Goal: Task Accomplishment & Management: Use online tool/utility

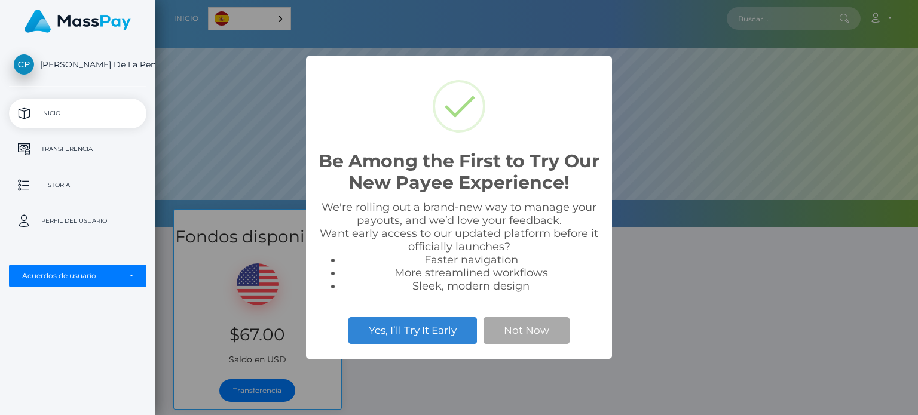
scroll to position [227, 762]
click at [523, 330] on button "Not Now" at bounding box center [526, 330] width 86 height 26
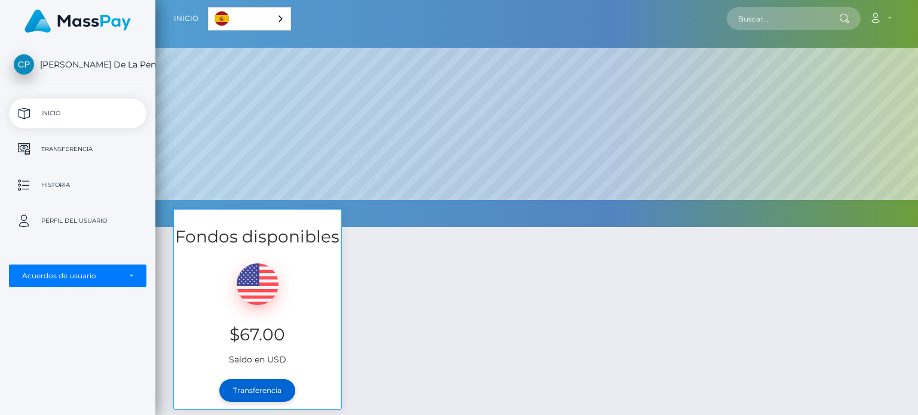
click at [257, 386] on link "Transferencia" at bounding box center [257, 390] width 76 height 23
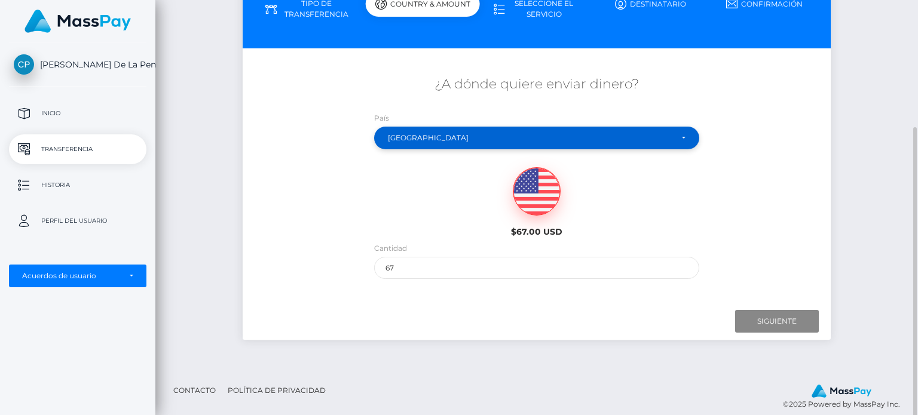
scroll to position [160, 0]
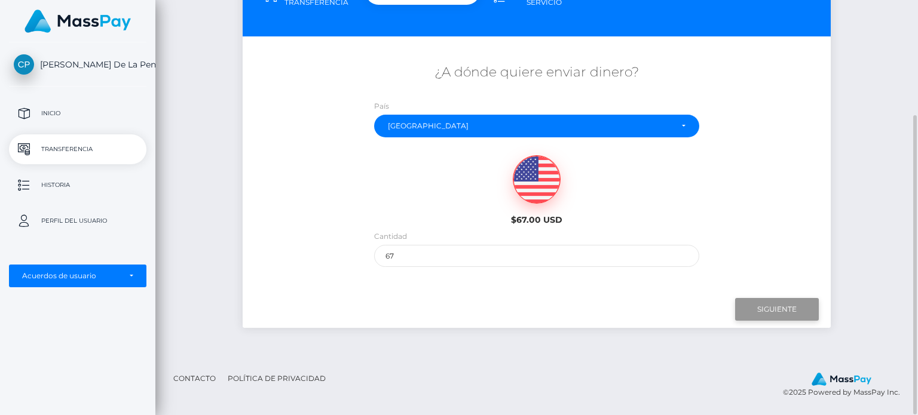
click at [777, 302] on input "Siguiente" at bounding box center [777, 309] width 84 height 23
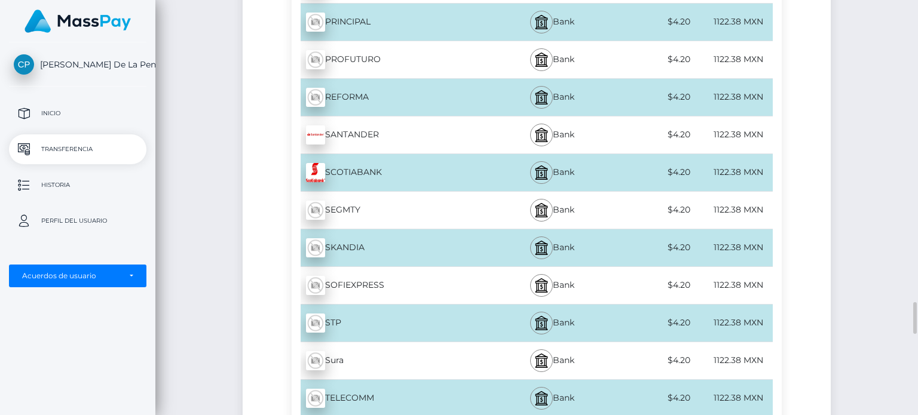
scroll to position [3976, 0]
click at [373, 126] on div "SANTANDER - MXN" at bounding box center [392, 134] width 200 height 33
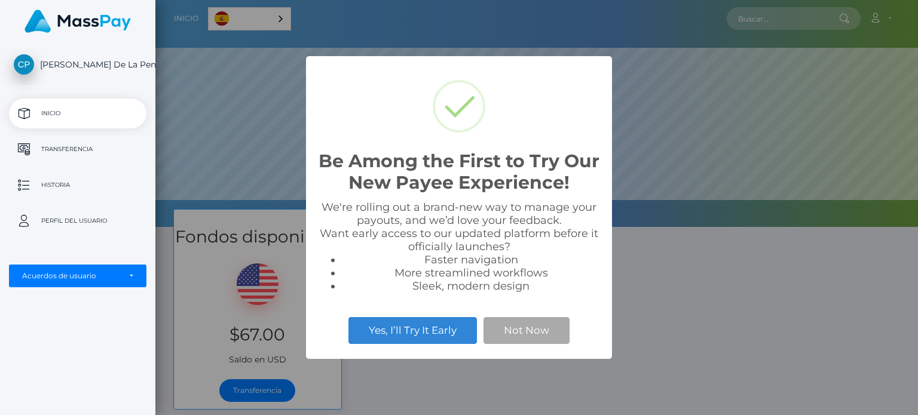
scroll to position [227, 762]
click at [530, 336] on button "Not Now" at bounding box center [526, 330] width 86 height 26
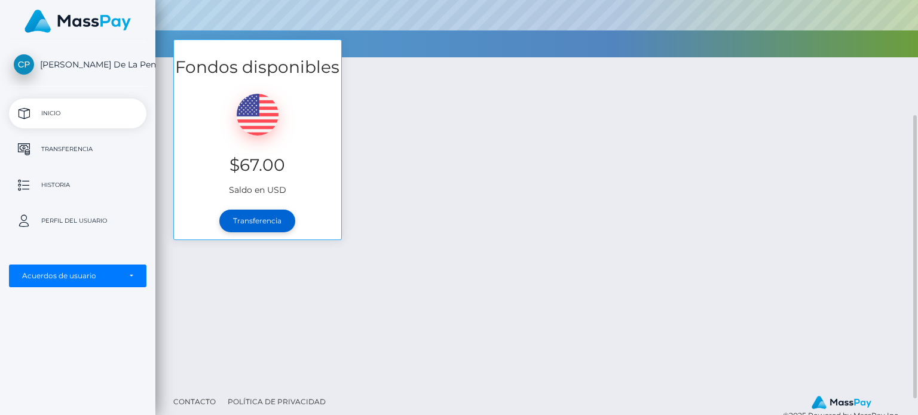
scroll to position [170, 0]
click at [259, 220] on link "Transferencia" at bounding box center [257, 221] width 76 height 23
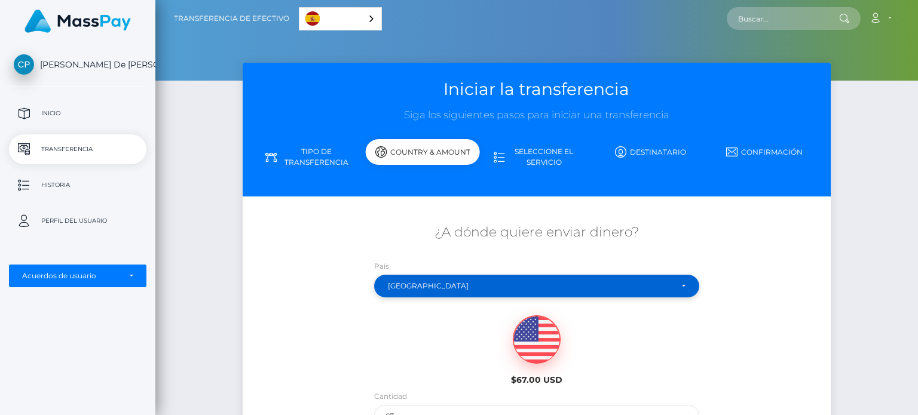
scroll to position [160, 0]
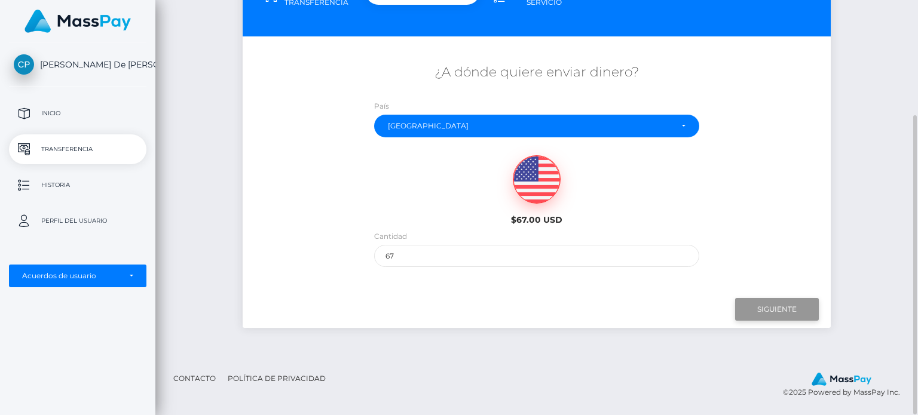
click at [780, 313] on input "Siguiente" at bounding box center [777, 309] width 84 height 23
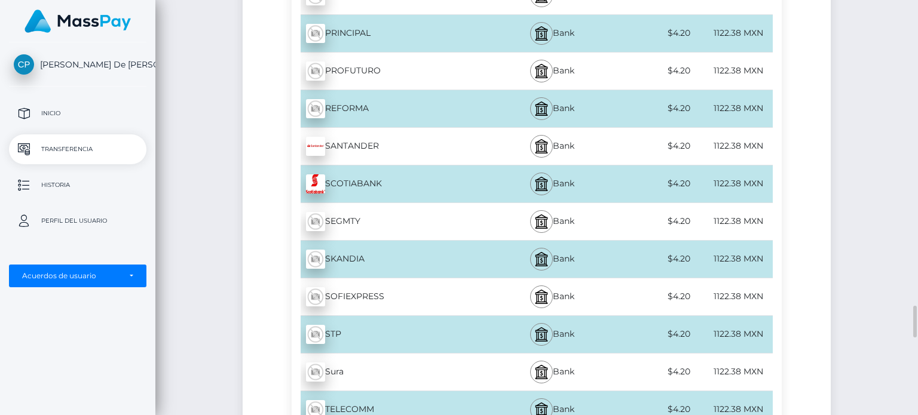
scroll to position [3964, 0]
click at [412, 318] on div "STP - MXN" at bounding box center [392, 334] width 200 height 33
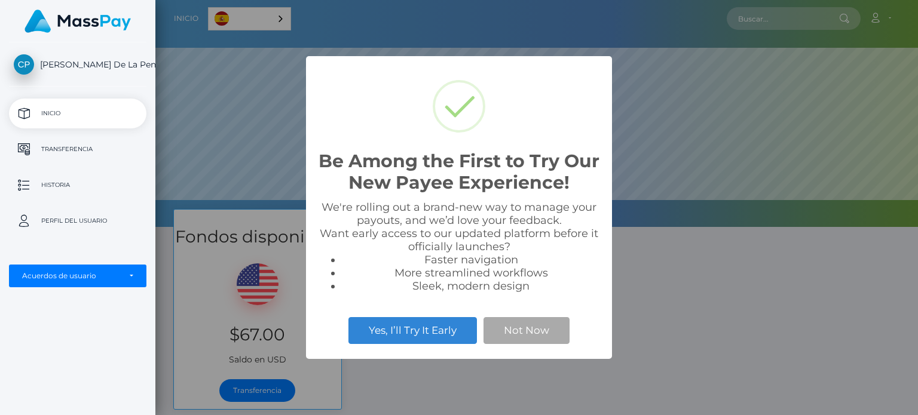
scroll to position [227, 762]
click at [529, 321] on button "Not Now" at bounding box center [526, 330] width 86 height 26
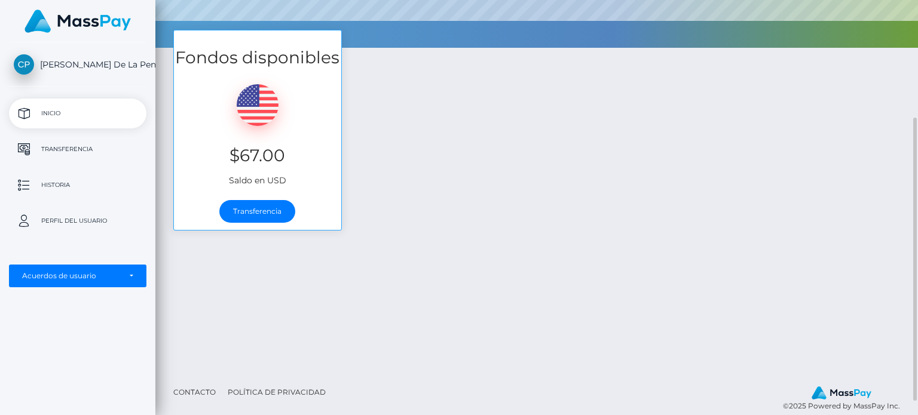
scroll to position [183, 0]
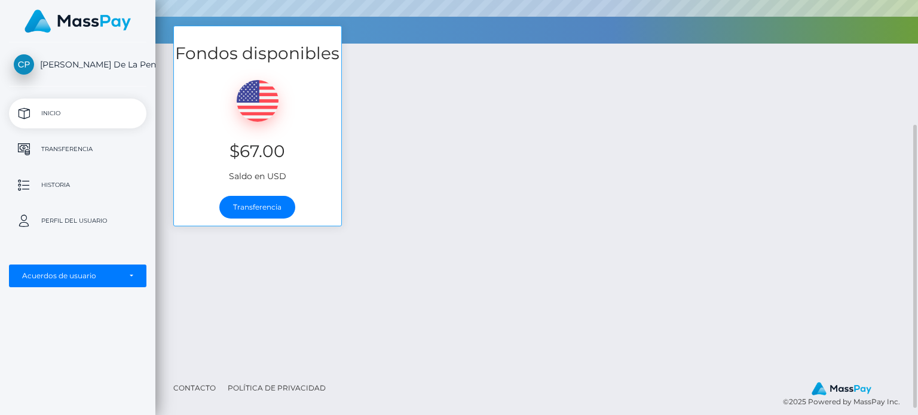
click at [281, 228] on div "Fondos disponibles $67.00 Saldo en USD Transferencia" at bounding box center [257, 132] width 186 height 213
click at [277, 198] on link "Transferencia" at bounding box center [257, 207] width 76 height 23
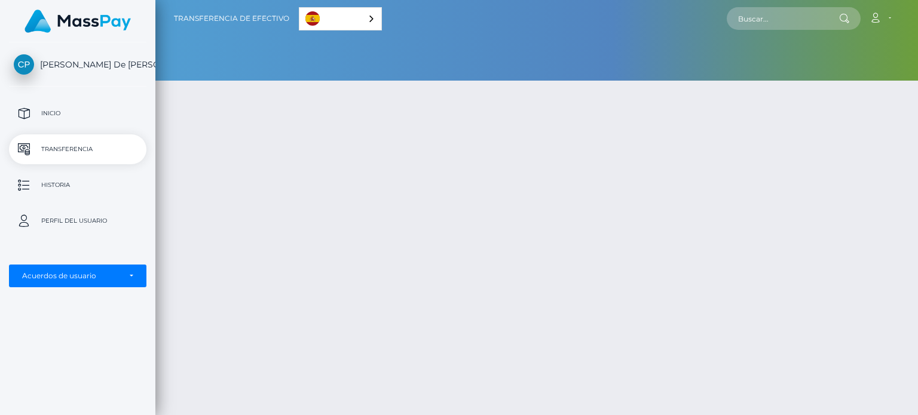
click at [269, 207] on div "¿A dónde quiere enviar dinero? País Abjasia [GEOGRAPHIC_DATA] [GEOGRAPHIC_DATA]…" at bounding box center [535, 326] width 569 height 240
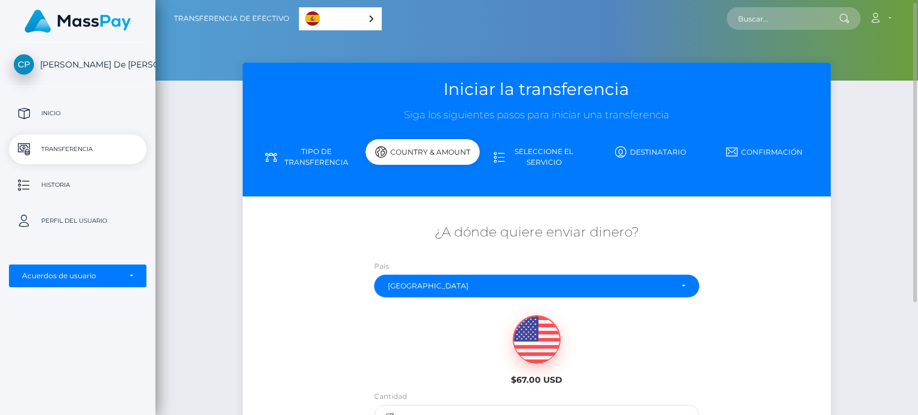
scroll to position [160, 0]
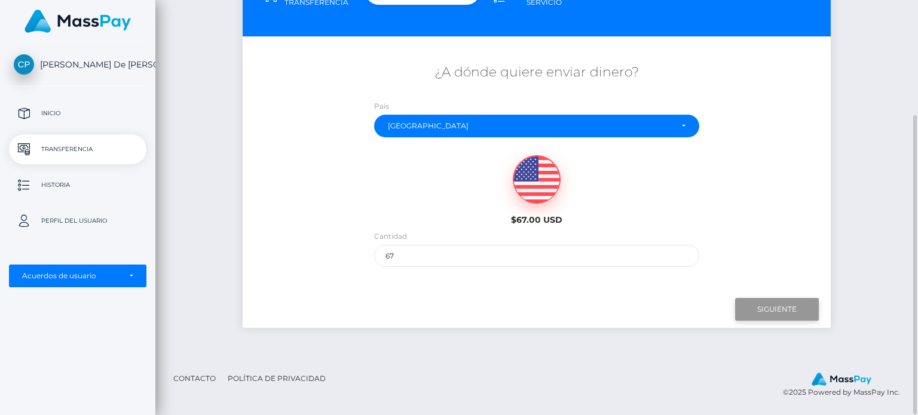
click at [800, 308] on input "Siguiente" at bounding box center [777, 309] width 84 height 23
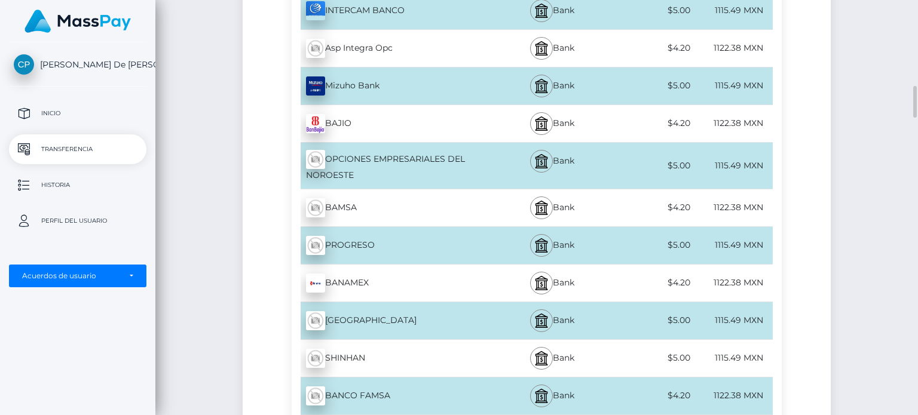
scroll to position [1122, 0]
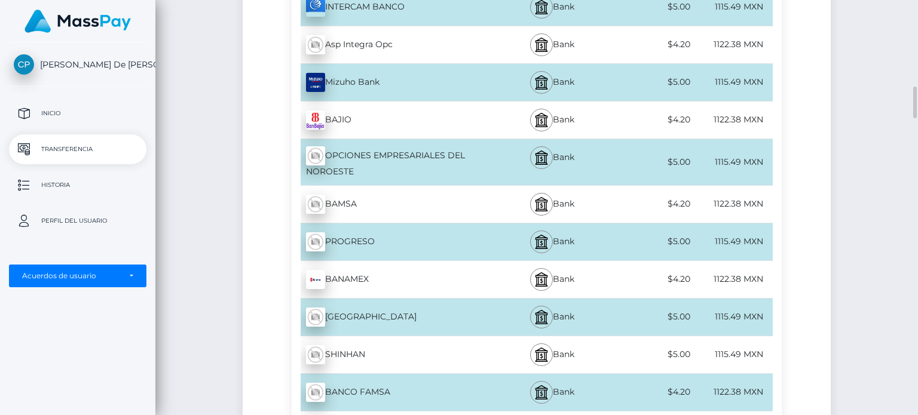
click at [491, 272] on div "BANAMEX - MXN" at bounding box center [392, 279] width 200 height 33
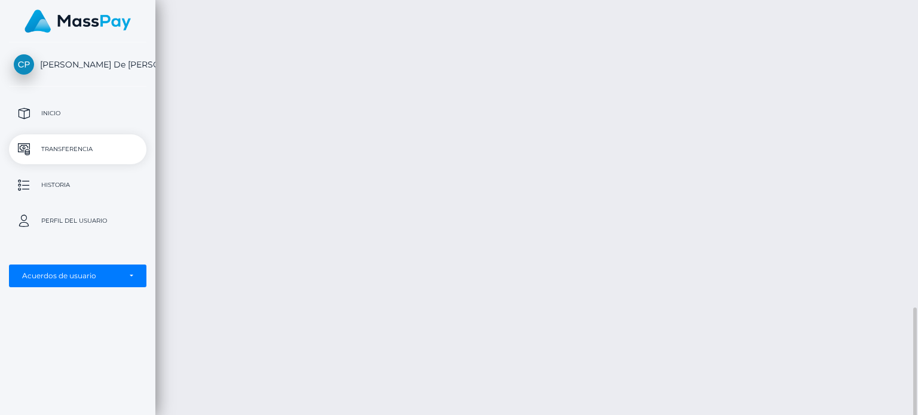
scroll to position [901, 0]
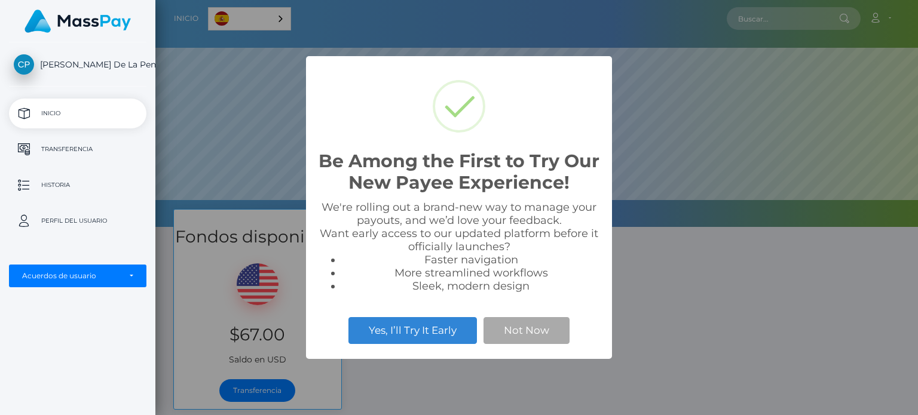
scroll to position [227, 762]
click at [501, 321] on button "Not Now" at bounding box center [526, 330] width 86 height 26
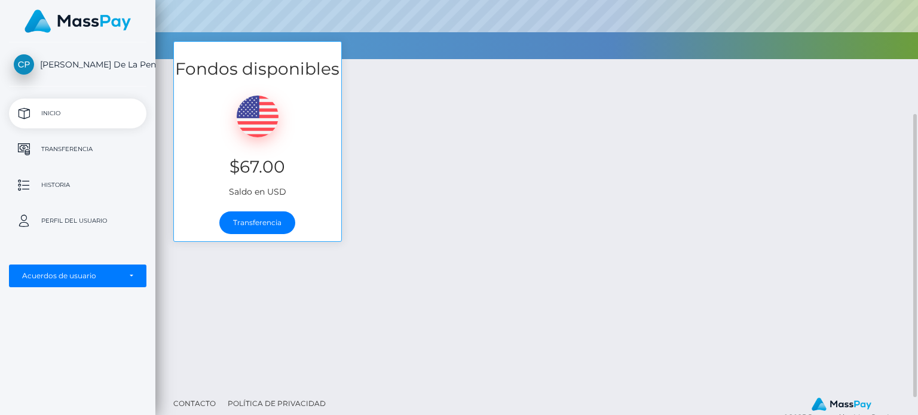
scroll to position [169, 0]
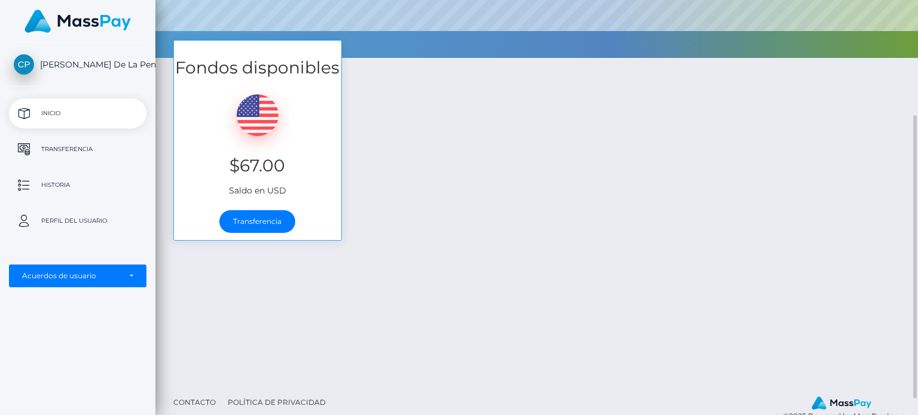
click at [272, 208] on div "Transferencia" at bounding box center [257, 221] width 167 height 37
click at [268, 219] on link "Transferencia" at bounding box center [257, 221] width 76 height 23
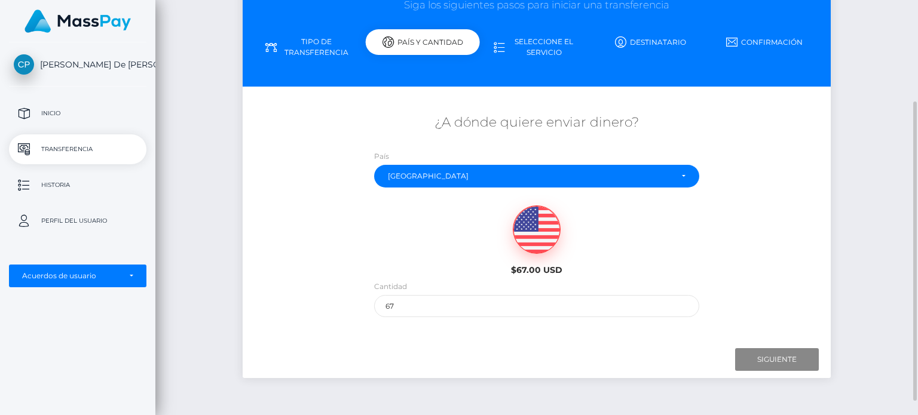
scroll to position [128, 0]
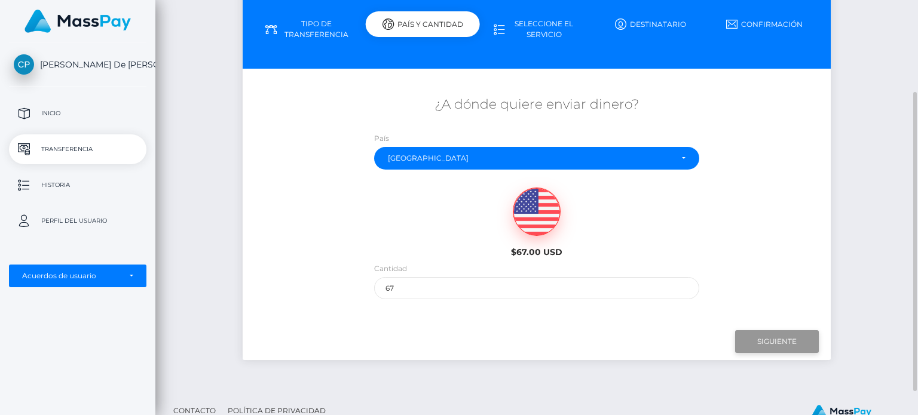
click at [757, 351] on input "Next" at bounding box center [777, 341] width 84 height 23
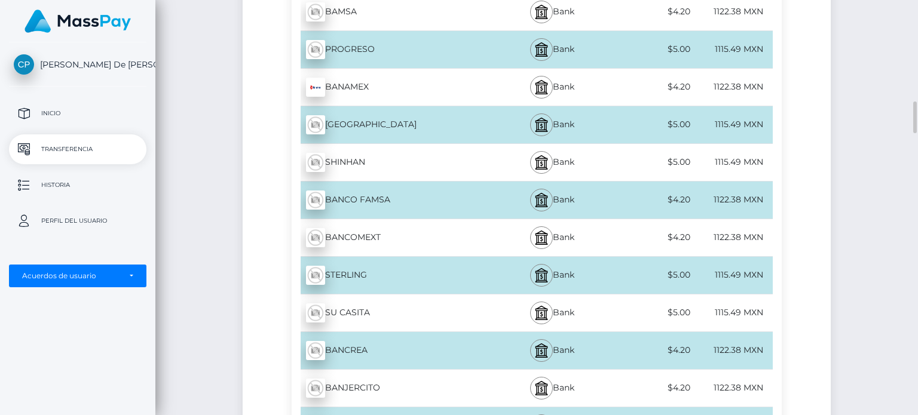
scroll to position [1315, 0]
click at [420, 83] on div "BANAMEX - MXN" at bounding box center [392, 86] width 200 height 33
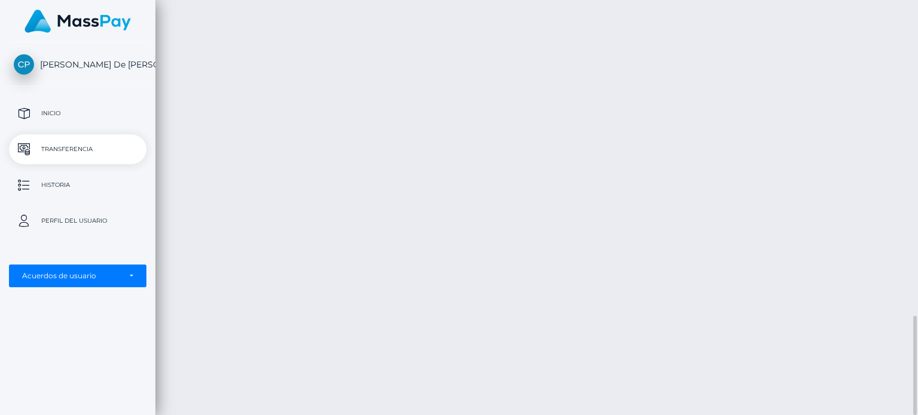
scroll to position [1314, 0]
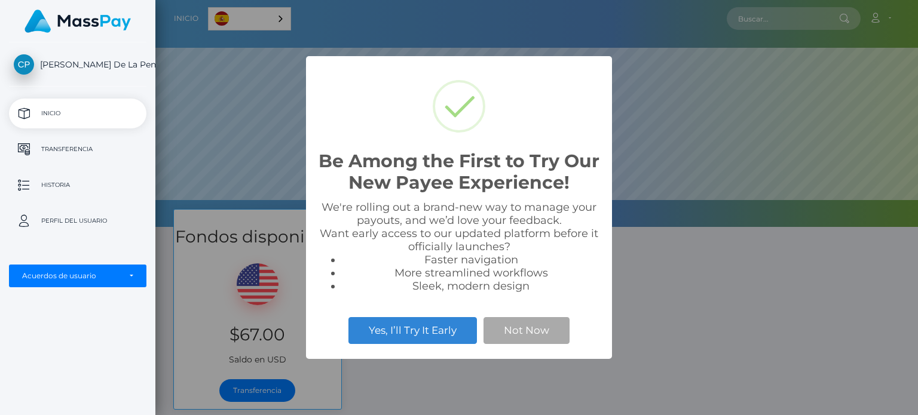
scroll to position [227, 762]
click at [502, 329] on button "Not Now" at bounding box center [526, 330] width 86 height 26
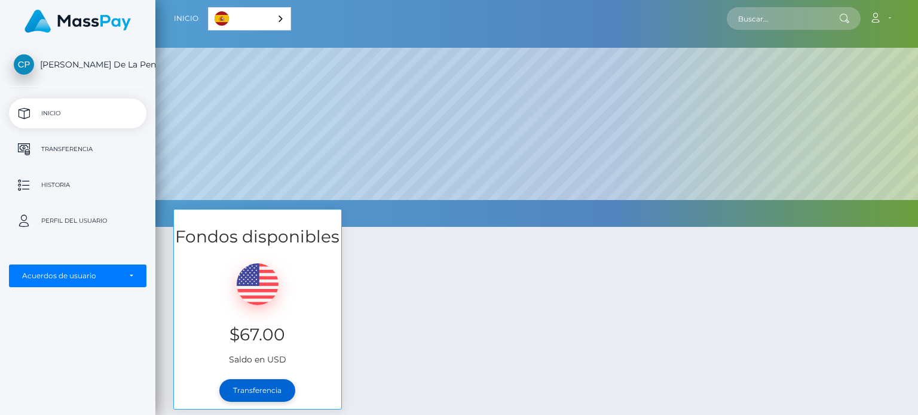
click at [271, 391] on link "Transferencia" at bounding box center [257, 390] width 76 height 23
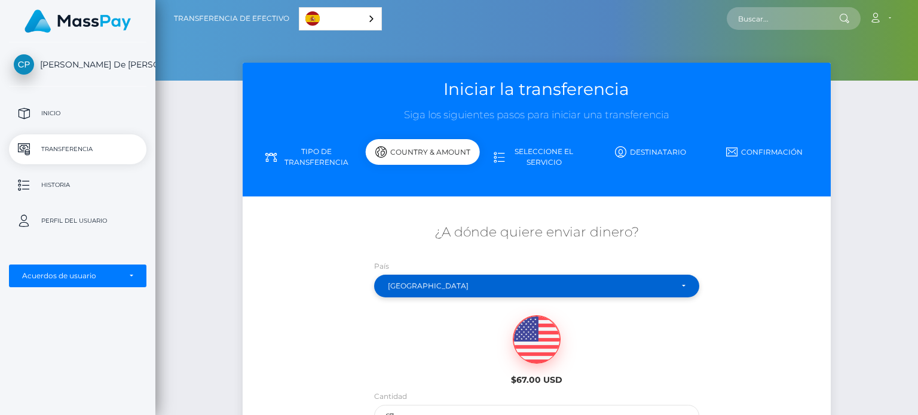
scroll to position [160, 0]
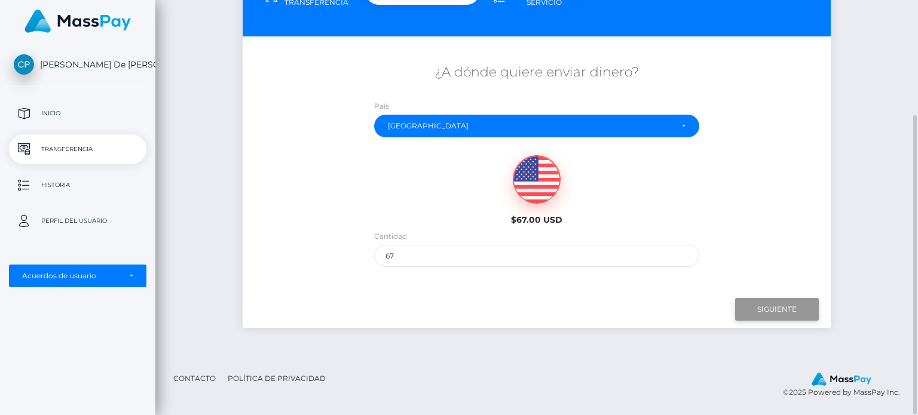
click at [802, 312] on input "Siguiente" at bounding box center [777, 309] width 84 height 23
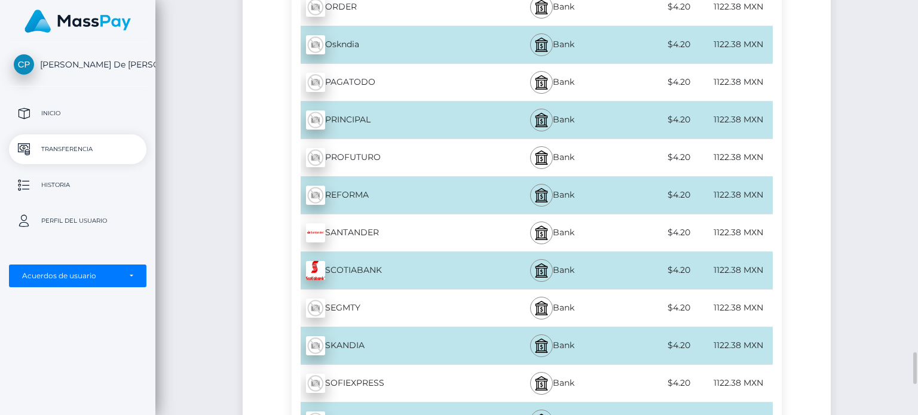
scroll to position [3936, 0]
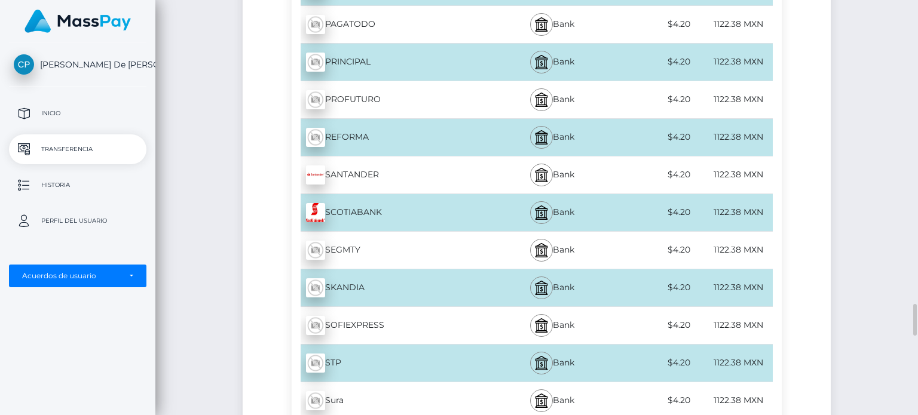
click at [366, 158] on div "SANTANDER - MXN" at bounding box center [392, 174] width 200 height 33
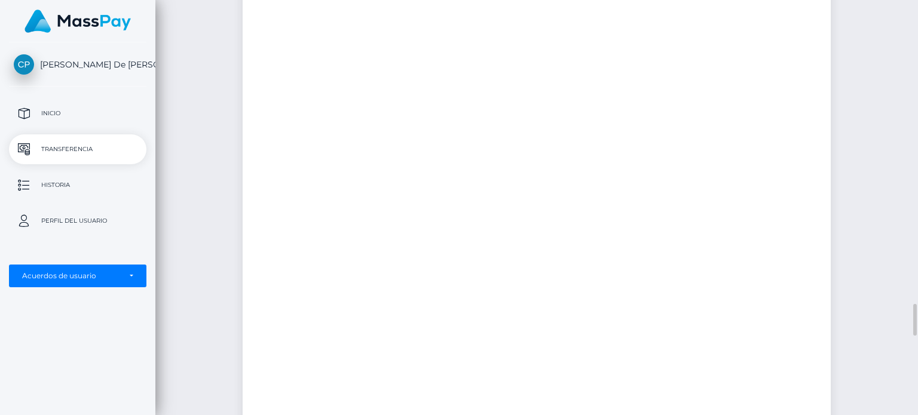
scroll to position [3936, 0]
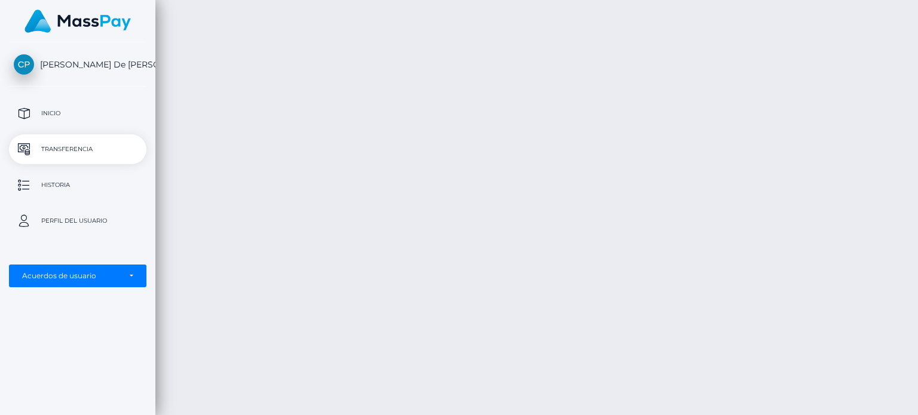
click at [74, 140] on link "Transferencia" at bounding box center [77, 149] width 137 height 30
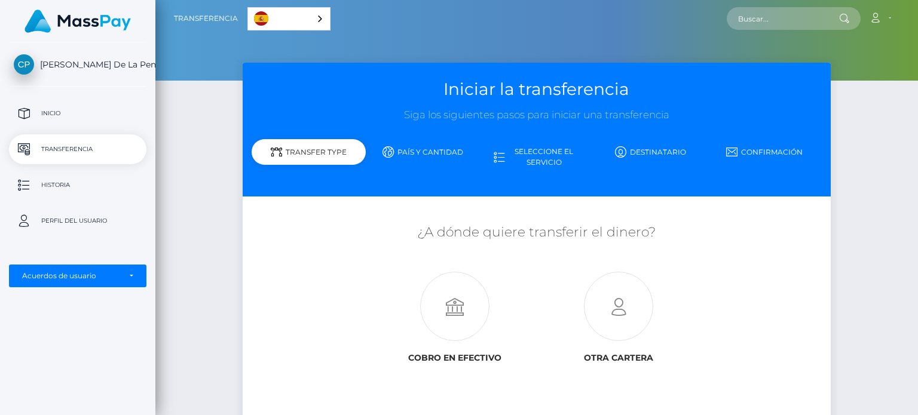
scroll to position [96, 0]
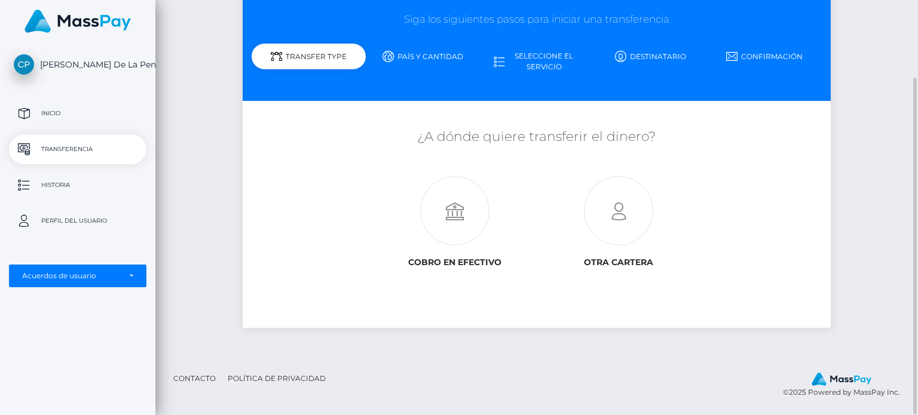
click at [462, 206] on icon at bounding box center [454, 211] width 163 height 69
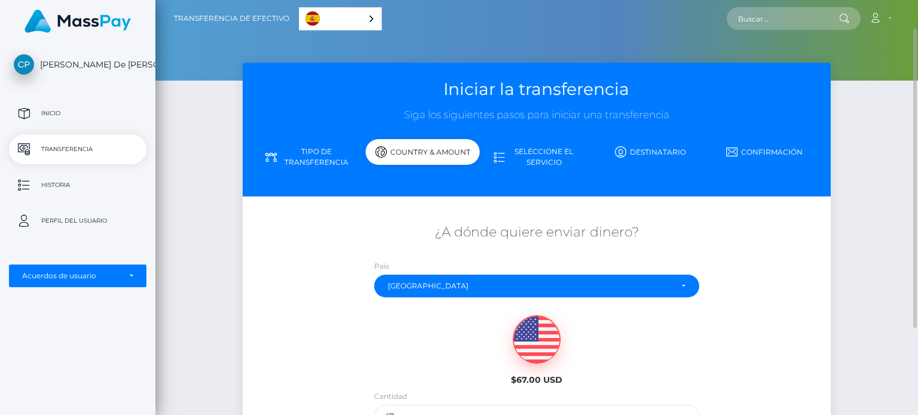
scroll to position [160, 0]
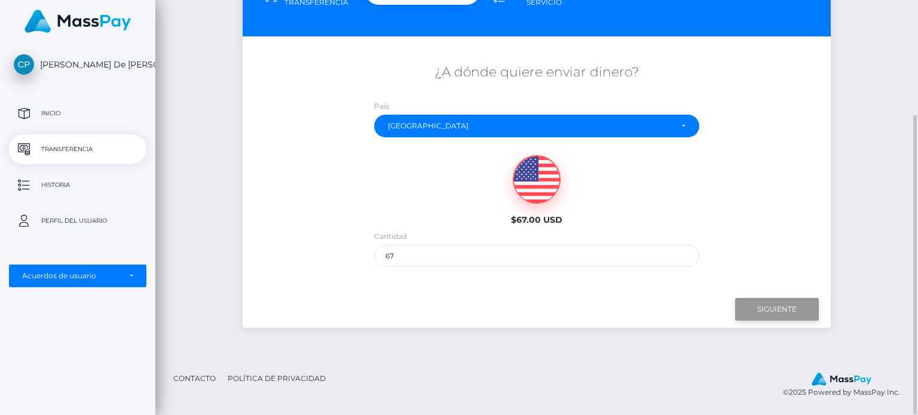
click at [748, 314] on input "Siguiente" at bounding box center [777, 309] width 84 height 23
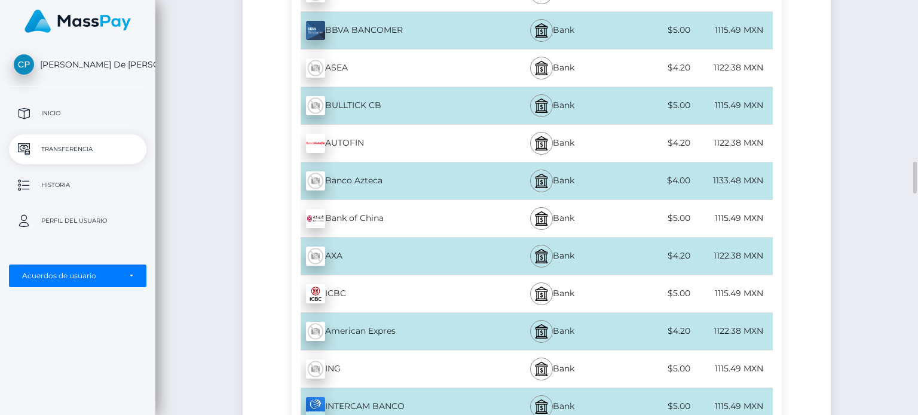
scroll to position [829, 0]
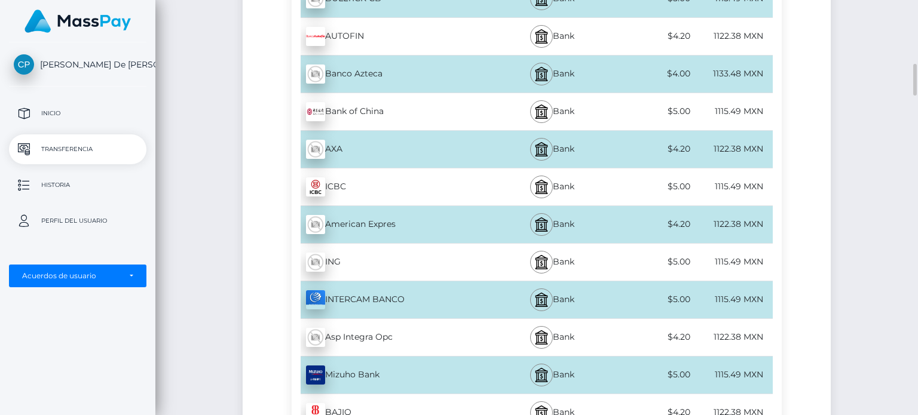
drag, startPoint x: 478, startPoint y: 195, endPoint x: 431, endPoint y: 292, distance: 106.9
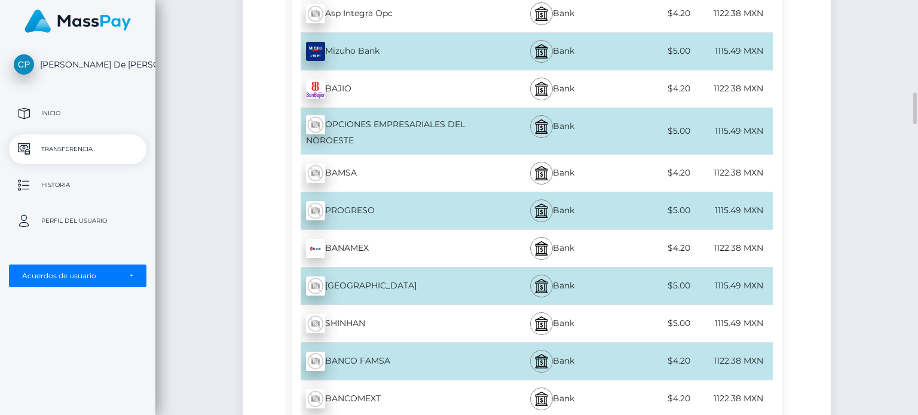
scroll to position [1157, 0]
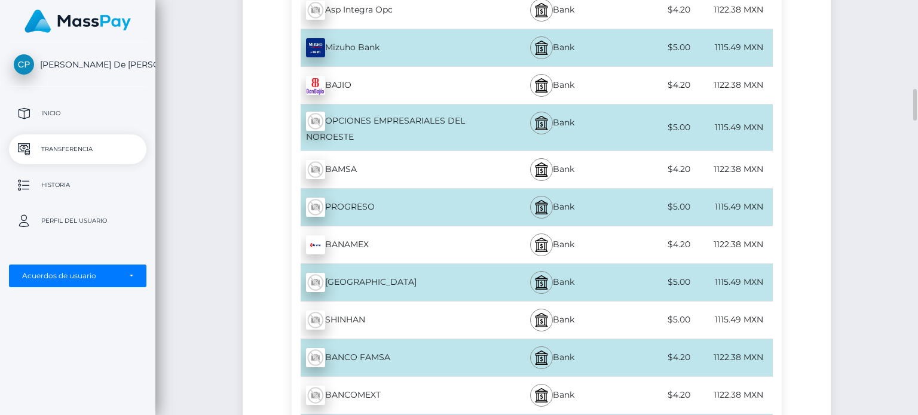
click at [474, 244] on div "BANAMEX - MXN" at bounding box center [392, 244] width 200 height 33
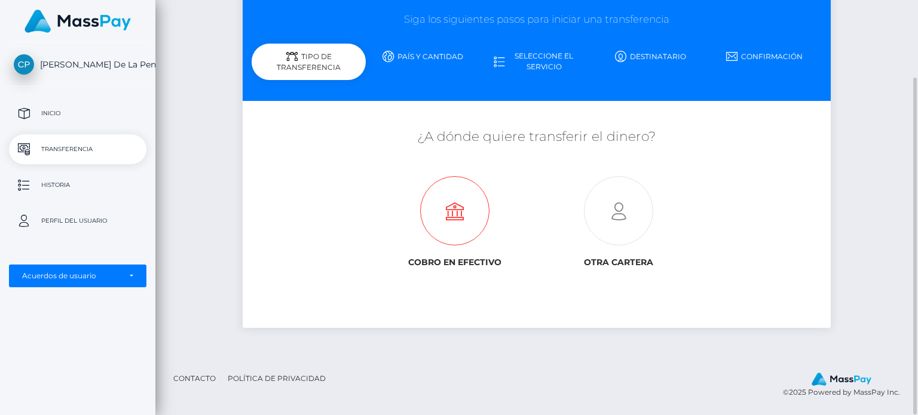
scroll to position [96, 0]
click at [470, 231] on icon at bounding box center [454, 211] width 163 height 69
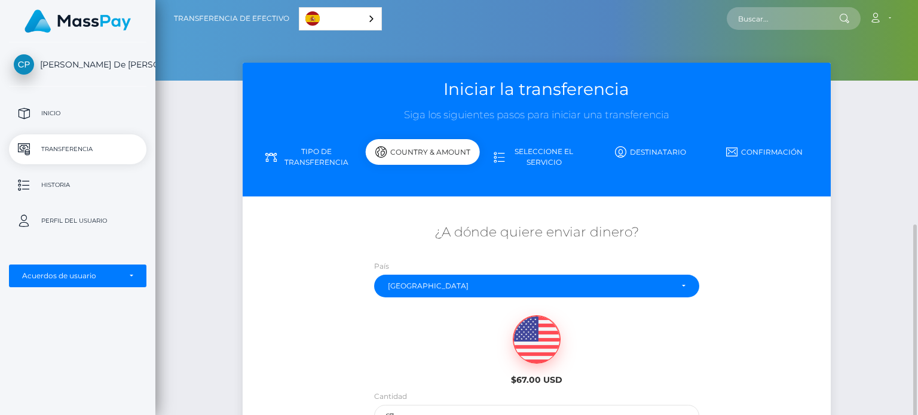
scroll to position [160, 0]
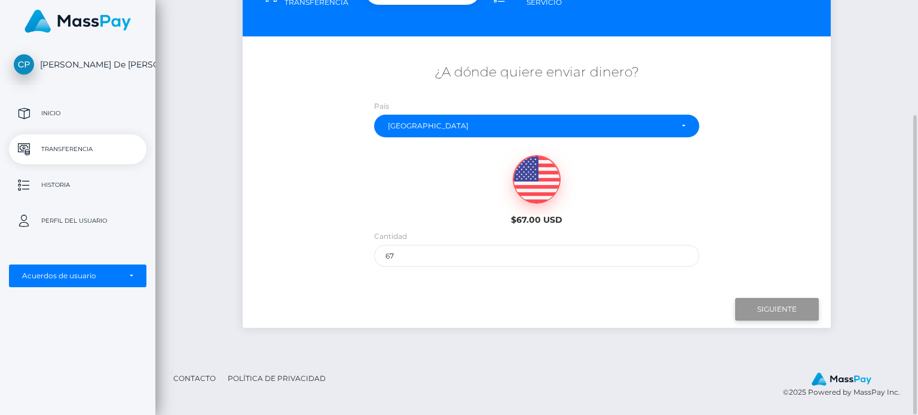
click at [760, 302] on input "Siguiente" at bounding box center [777, 309] width 84 height 23
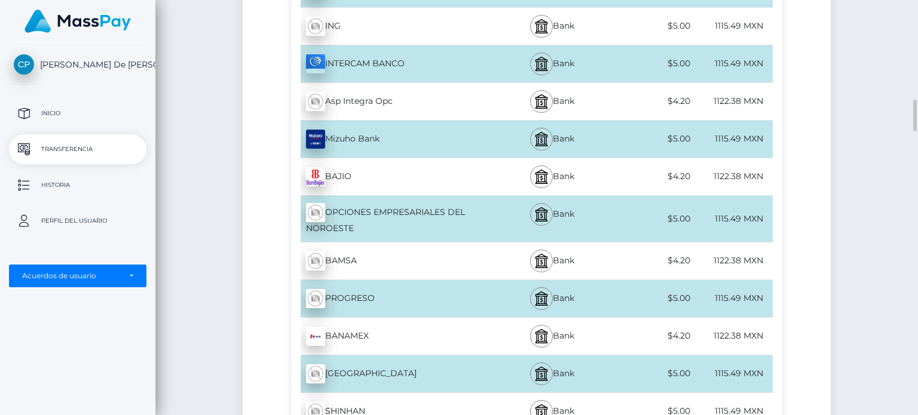
scroll to position [1109, 0]
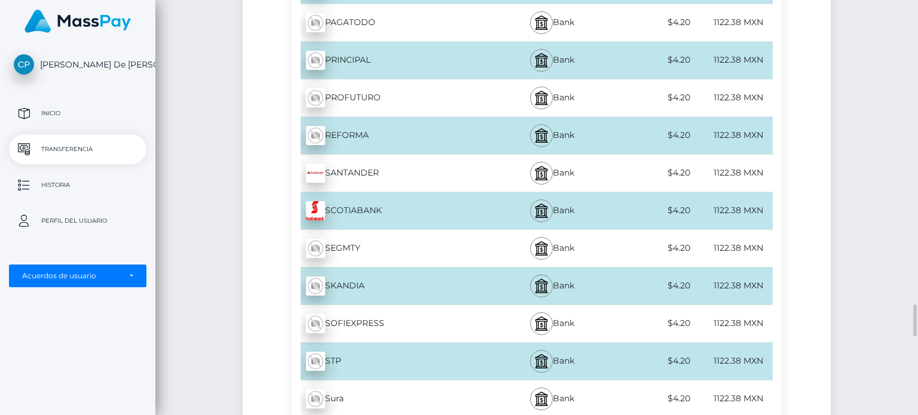
scroll to position [3938, 0]
click at [312, 164] on img at bounding box center [315, 173] width 19 height 19
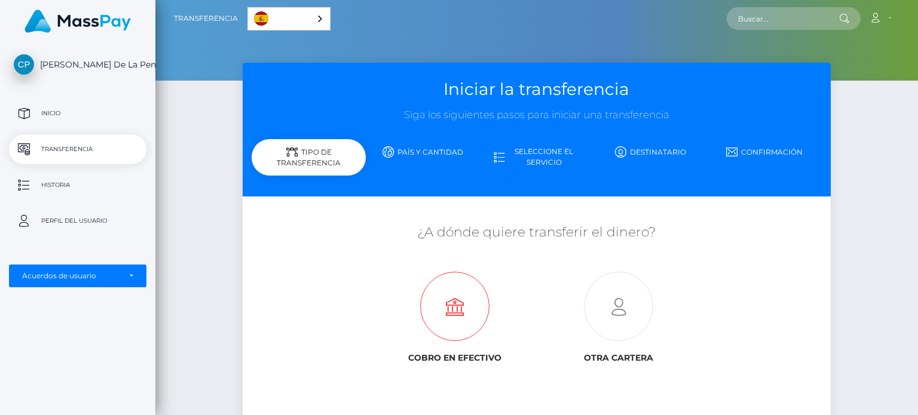
click at [454, 302] on icon at bounding box center [454, 306] width 163 height 69
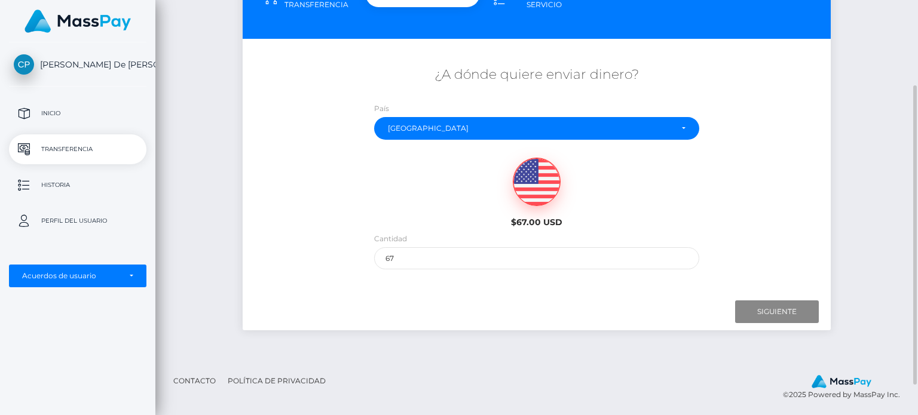
scroll to position [160, 0]
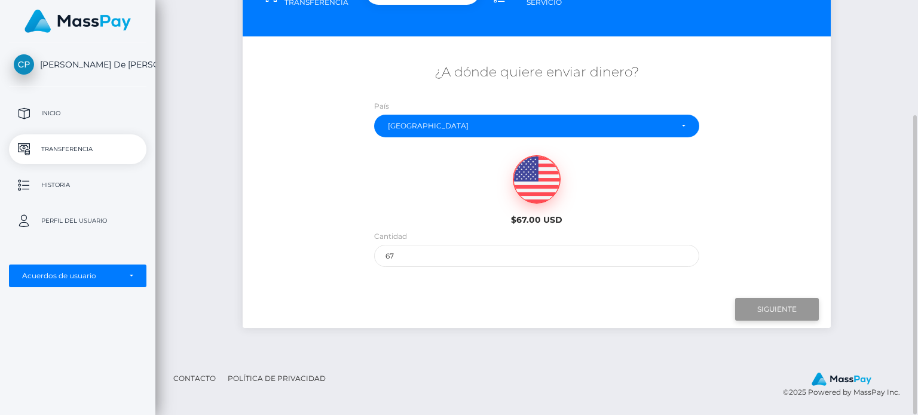
click at [747, 305] on input "Siguiente" at bounding box center [777, 309] width 84 height 23
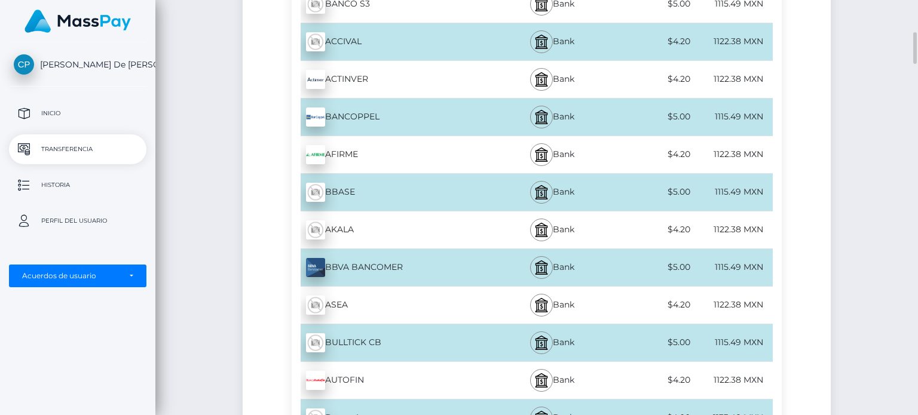
scroll to position [487, 0]
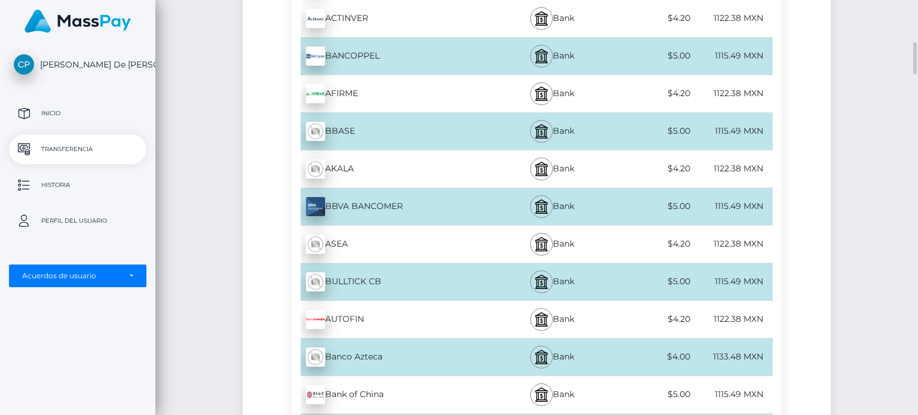
scroll to position [547, 0]
click at [416, 210] on div "BBVA BANCOMER - MXN" at bounding box center [392, 205] width 200 height 33
